Goal: Task Accomplishment & Management: Complete application form

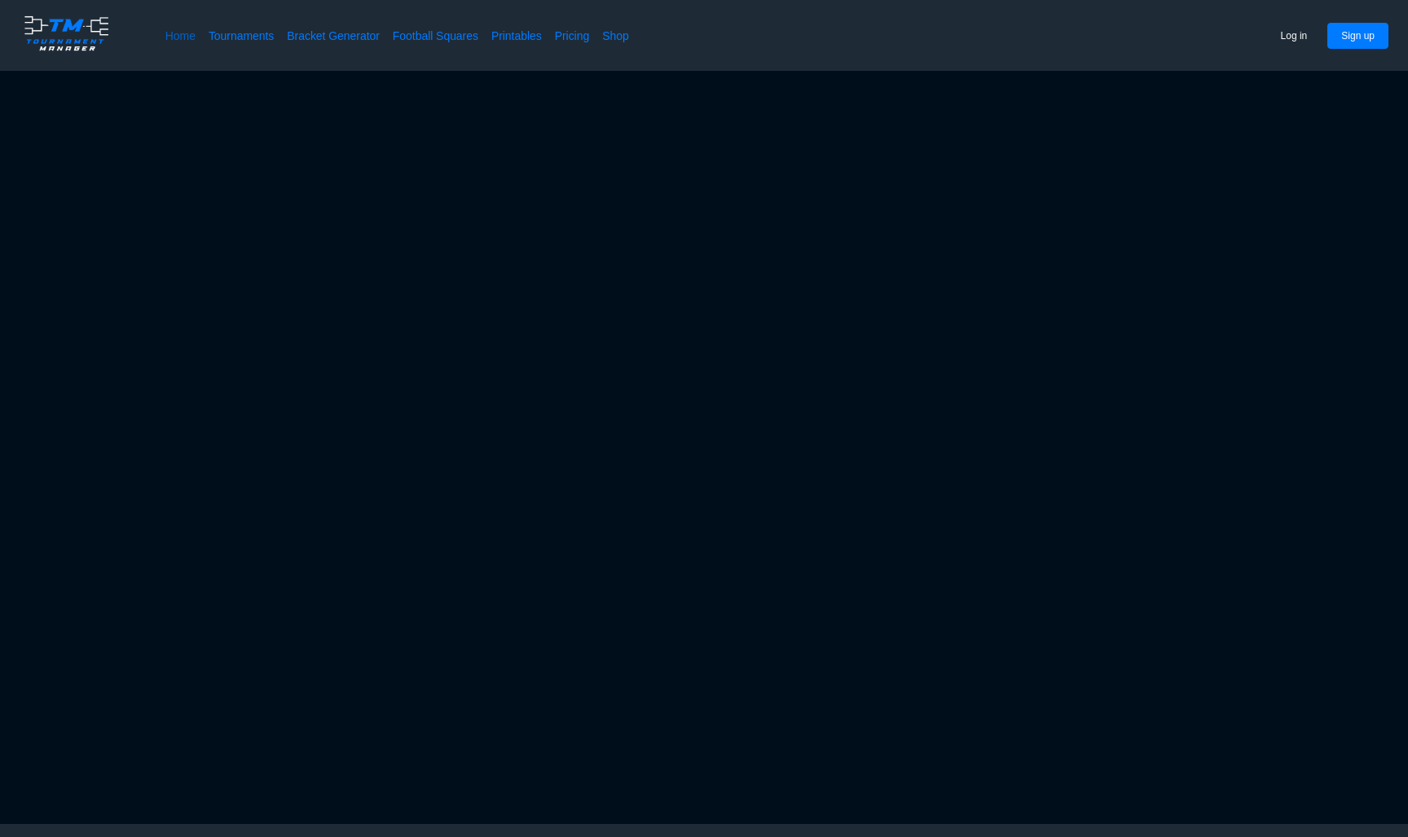
click at [175, 42] on link "Home" at bounding box center [180, 36] width 30 height 16
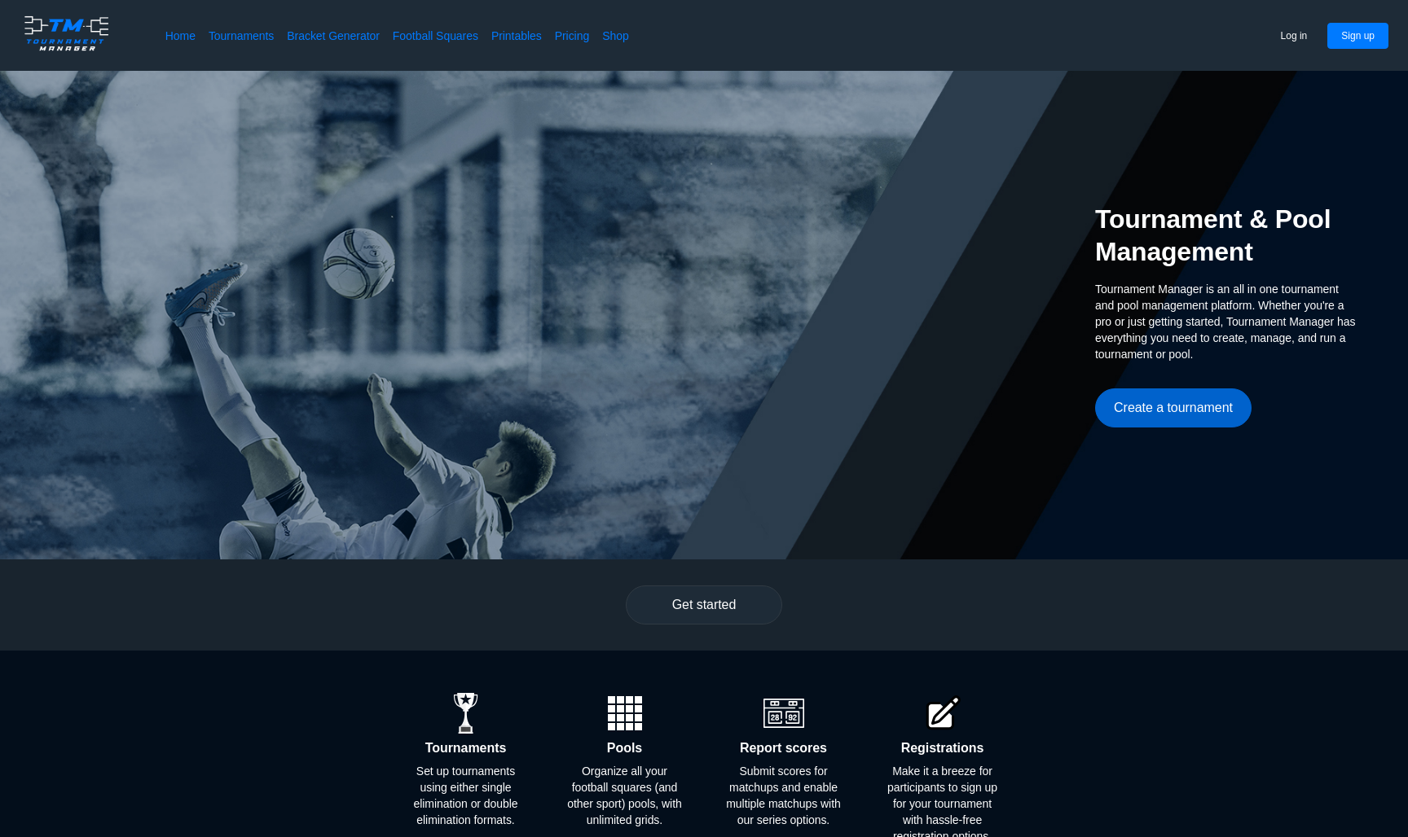
click at [1148, 421] on button "Create a tournament" at bounding box center [1173, 408] width 156 height 39
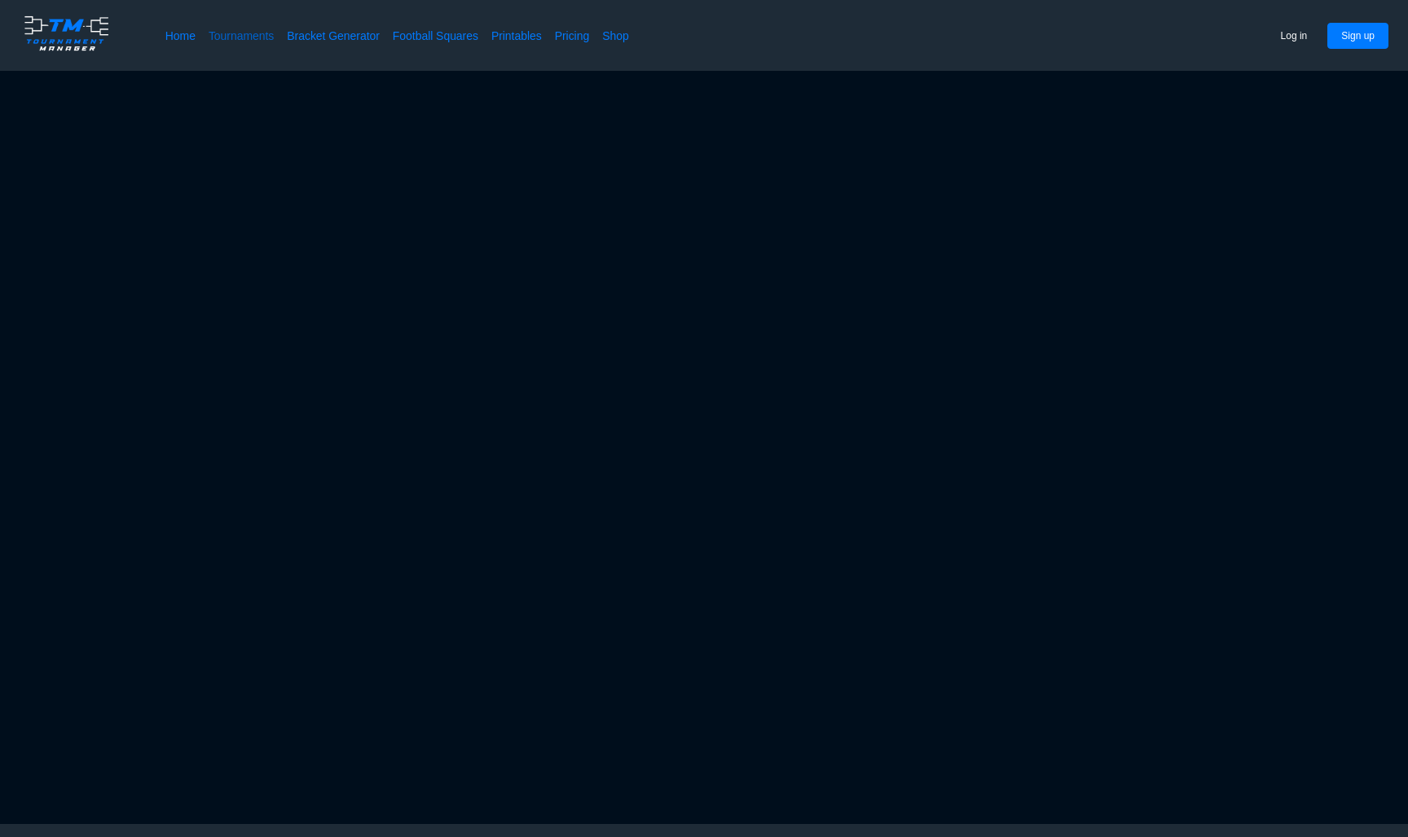
click at [240, 36] on link "Tournaments" at bounding box center [241, 36] width 65 height 16
click at [313, 39] on link "Bracket Generator" at bounding box center [333, 36] width 93 height 16
drag, startPoint x: 313, startPoint y: 39, endPoint x: 282, endPoint y: 15, distance: 38.9
click at [302, 33] on link "Bracket Generator" at bounding box center [333, 36] width 93 height 16
click at [1334, 38] on button "Sign up" at bounding box center [1357, 36] width 61 height 26
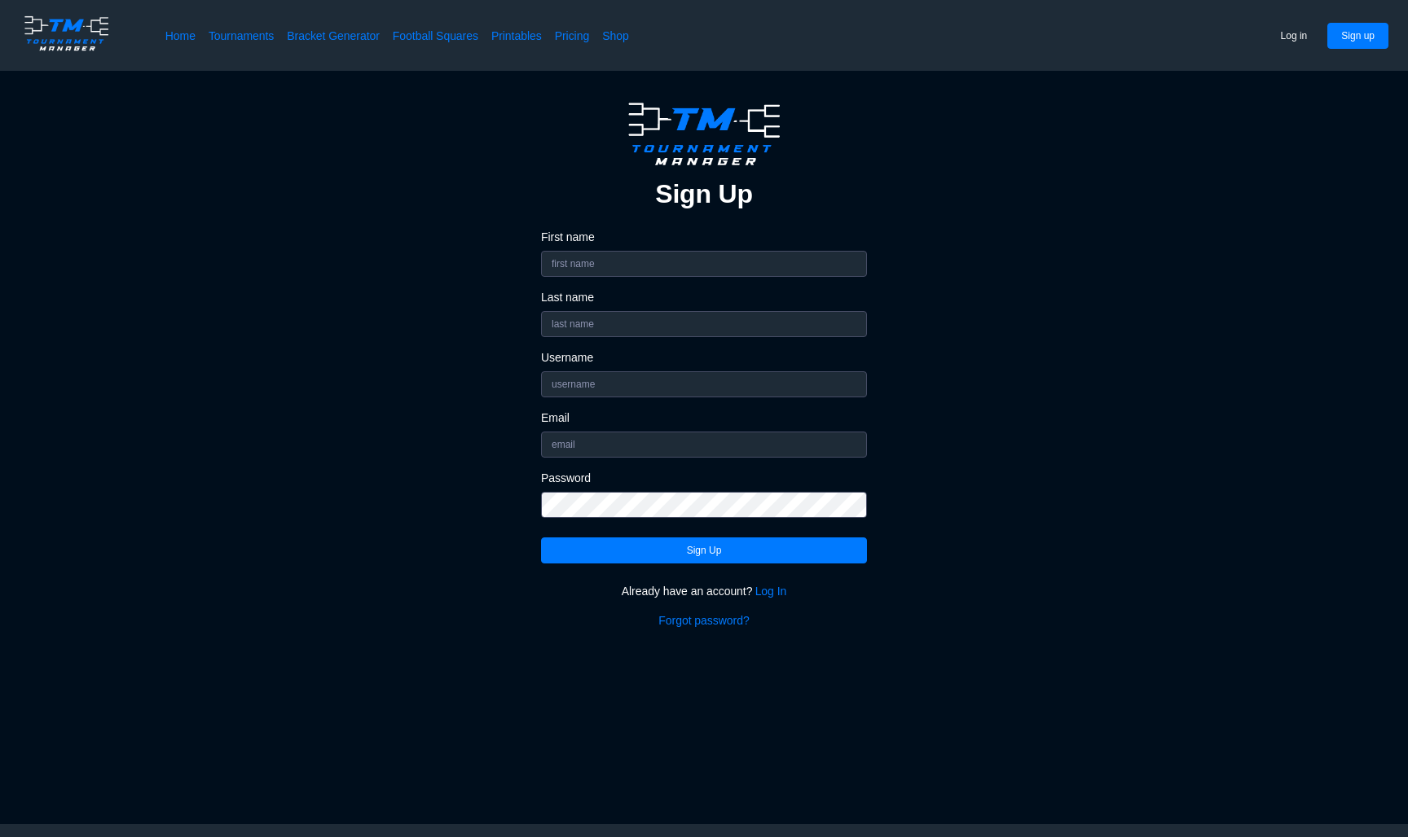
click at [735, 248] on div "First name" at bounding box center [704, 253] width 326 height 47
type input "[PERSON_NAME]"
type input "alwayzabel23"
click at [640, 455] on input "Email" at bounding box center [704, 445] width 326 height 26
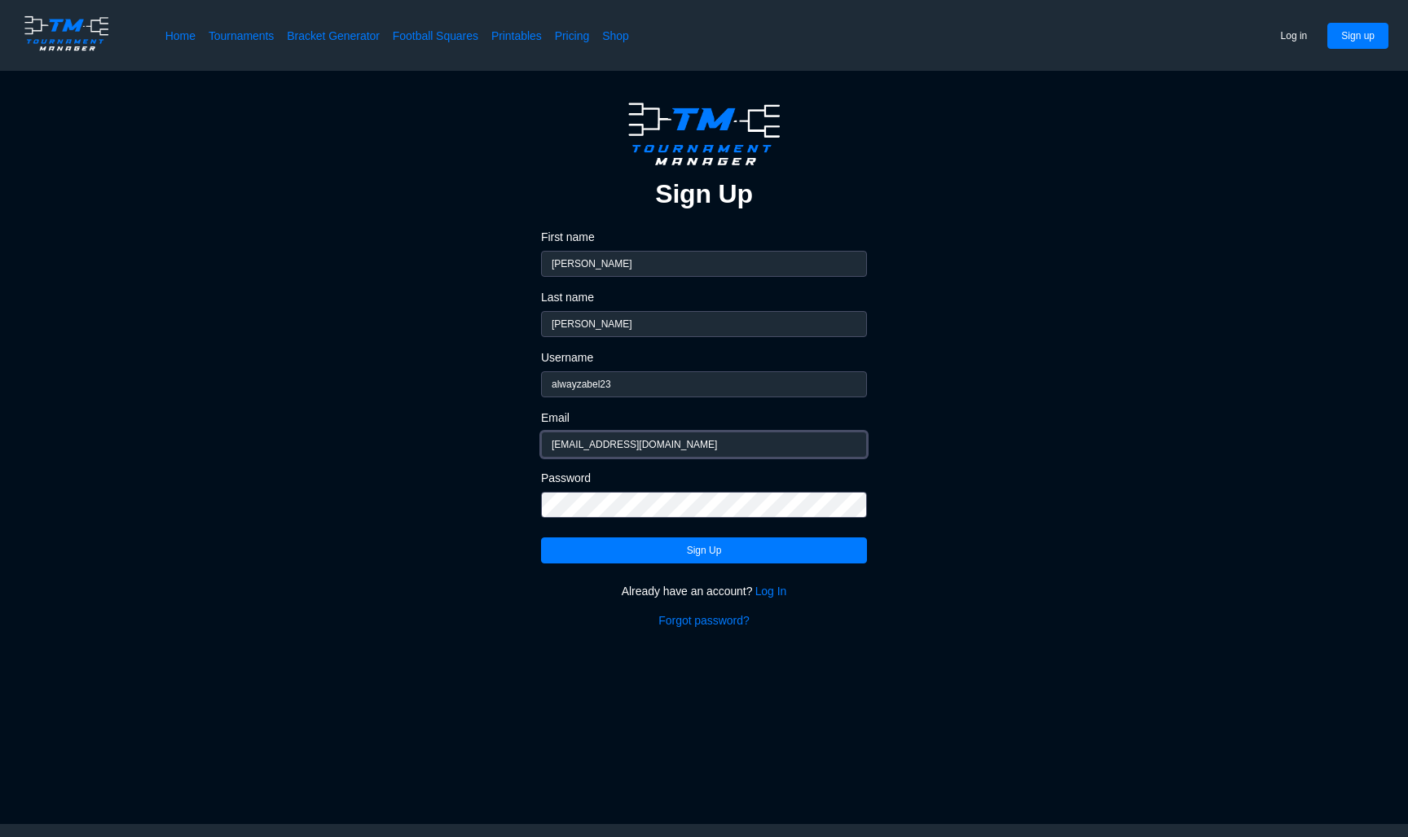
type input "[EMAIL_ADDRESS][DOMAIN_NAME]"
click at [683, 553] on button "Sign Up" at bounding box center [704, 551] width 326 height 26
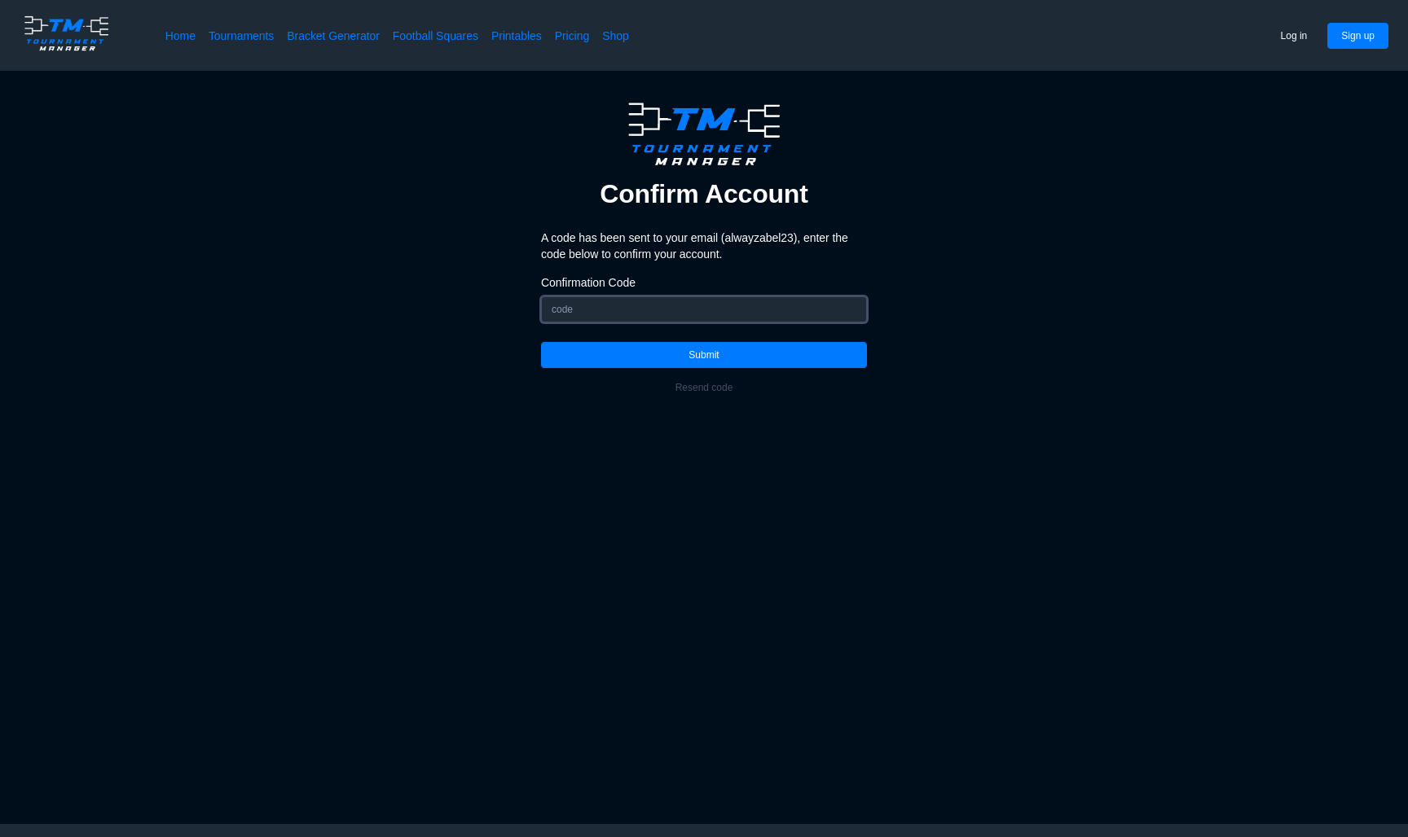
click at [618, 308] on input "Confirmation Code" at bounding box center [704, 310] width 326 height 26
type input "600976"
click at [650, 348] on button "Submit" at bounding box center [704, 355] width 326 height 26
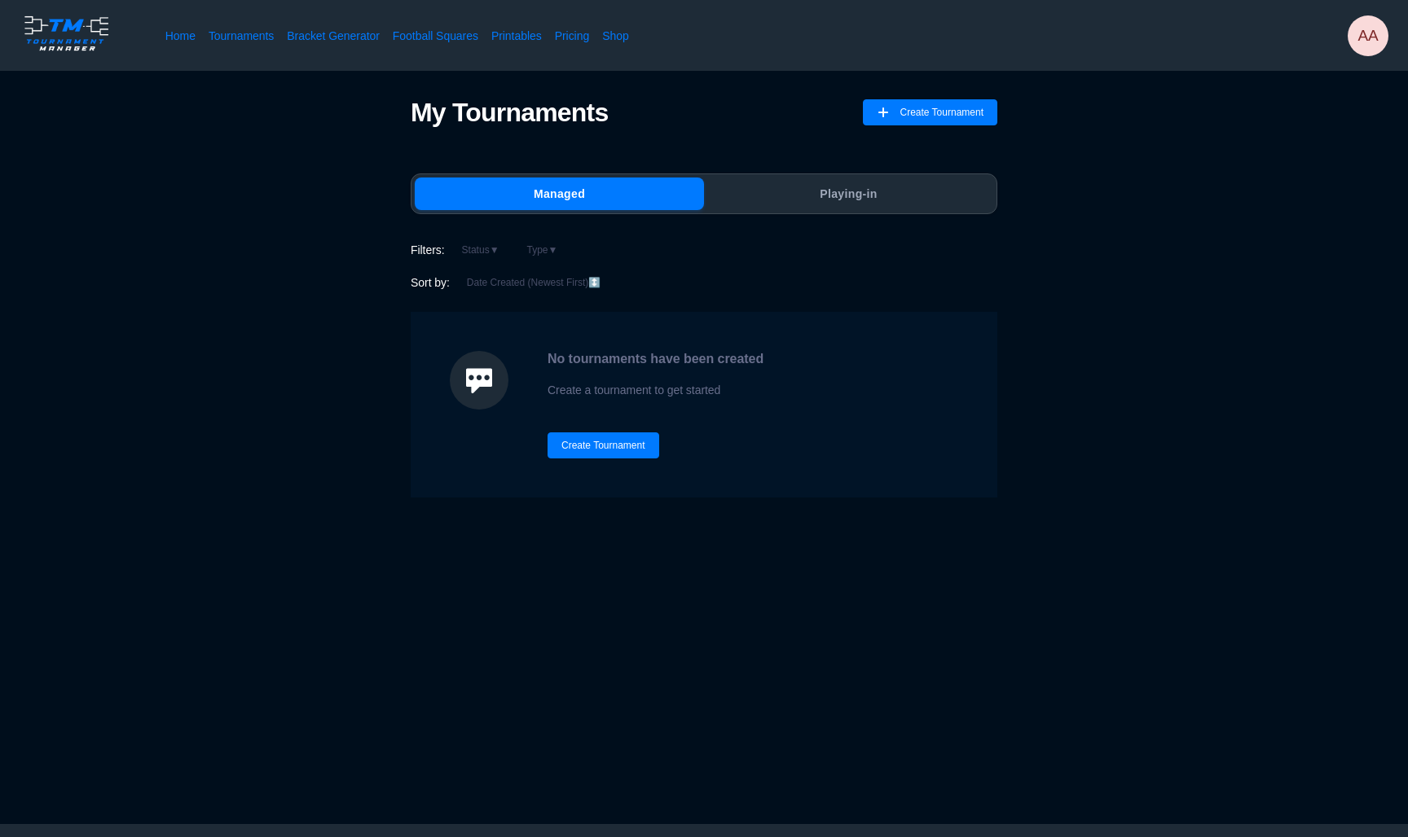
click at [829, 213] on div "Managed Playing-in" at bounding box center [704, 194] width 587 height 41
click at [606, 451] on button "Create Tournament" at bounding box center [603, 446] width 112 height 26
